Goal: Task Accomplishment & Management: Use online tool/utility

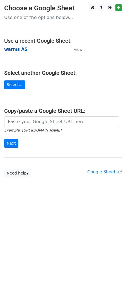
click at [18, 49] on strong "warms AS" at bounding box center [15, 49] width 23 height 5
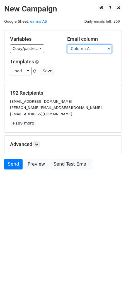
click at [75, 50] on select "Column A Column B Column C Column D Column E Column F Column G Column H Column …" at bounding box center [89, 48] width 45 height 9
select select "Column J"
click at [67, 44] on select "Column A Column B Column C Column D Column E Column F Column G Column H Column …" at bounding box center [89, 48] width 45 height 9
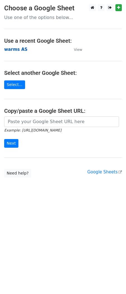
click at [17, 48] on strong "warms AS" at bounding box center [15, 49] width 23 height 5
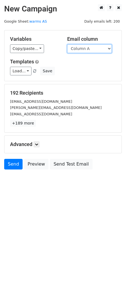
click at [88, 51] on select "Column A Column B Column C Column D Column E Column F Column G Column H Column …" at bounding box center [89, 48] width 45 height 9
select select "Column F"
click at [67, 44] on select "Column A Column B Column C Column D Column E Column F Column G Column H Column …" at bounding box center [89, 48] width 45 height 9
